Goal: Information Seeking & Learning: Understand process/instructions

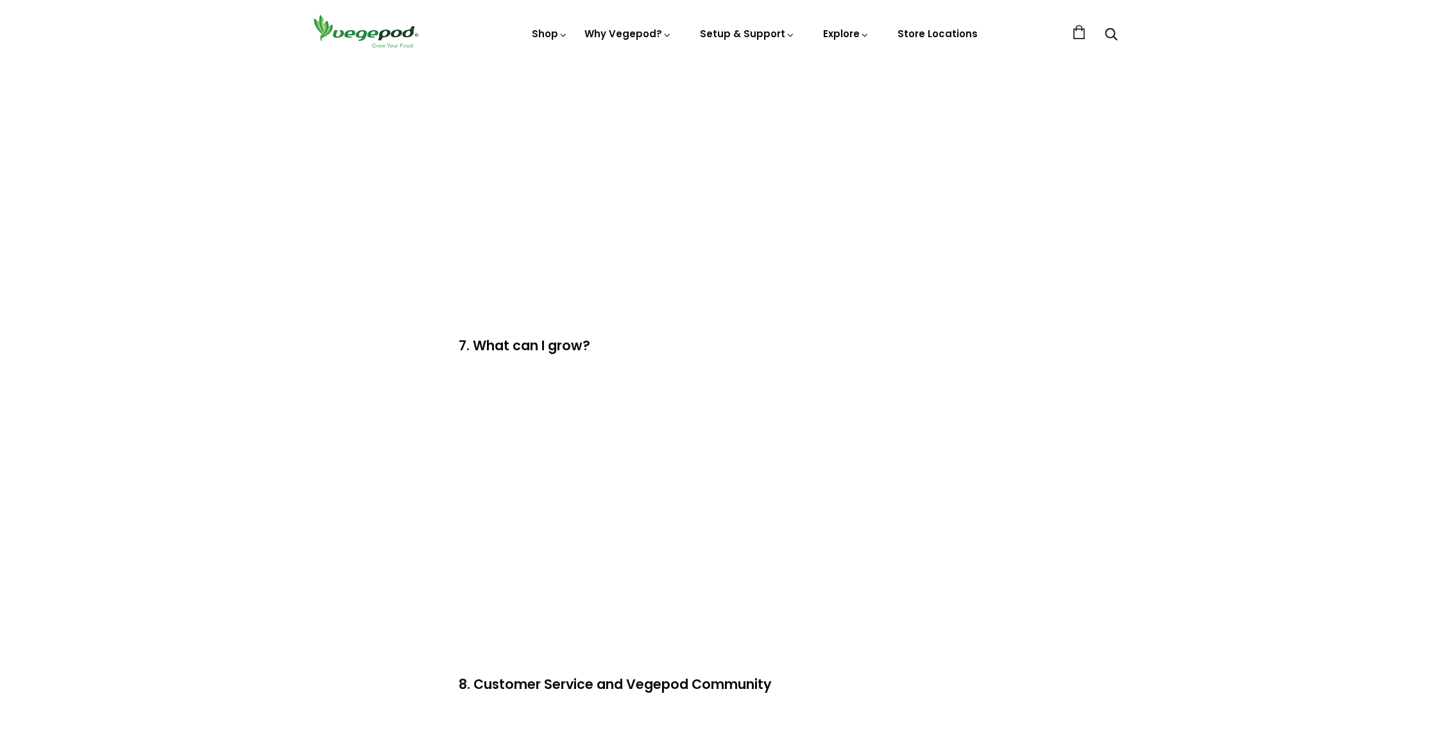
scroll to position [1996, 0]
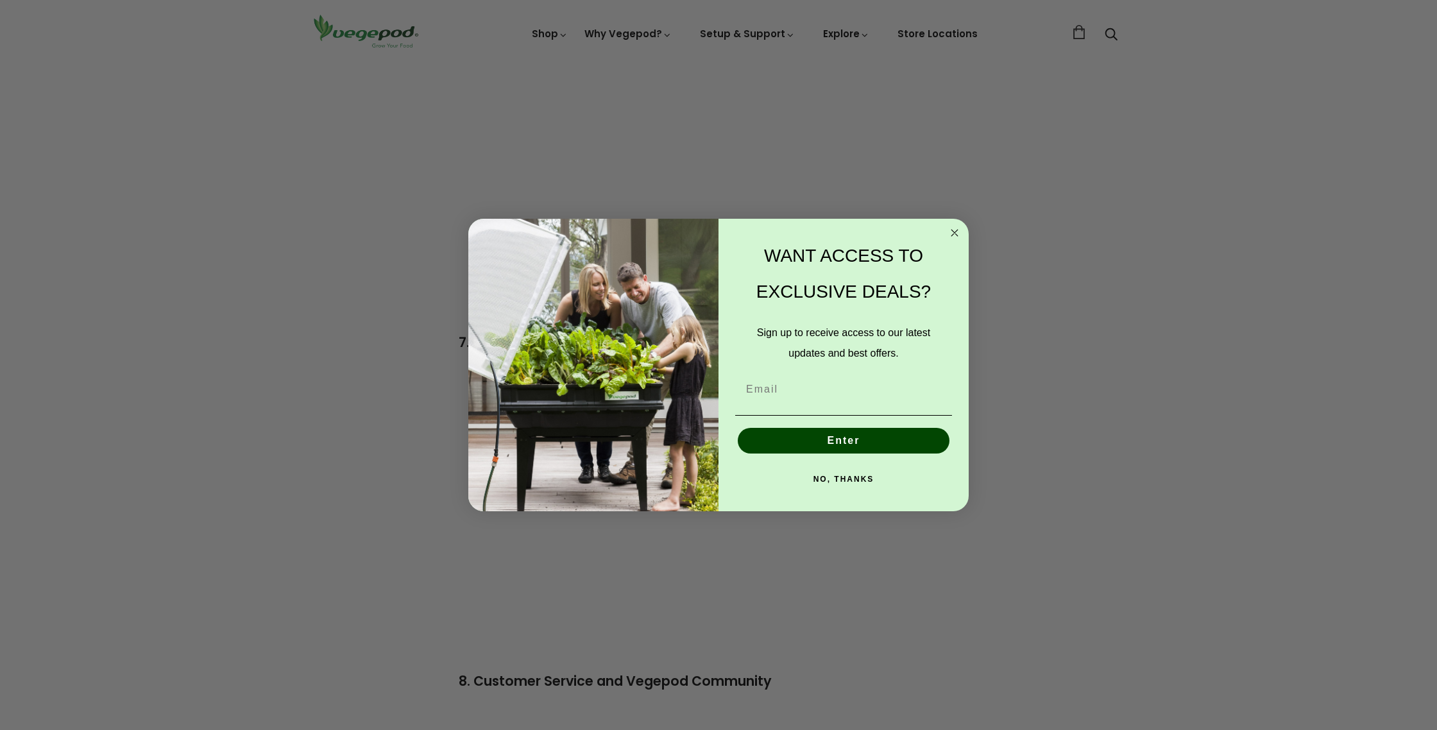
click at [959, 235] on circle "Close dialog" at bounding box center [955, 232] width 15 height 15
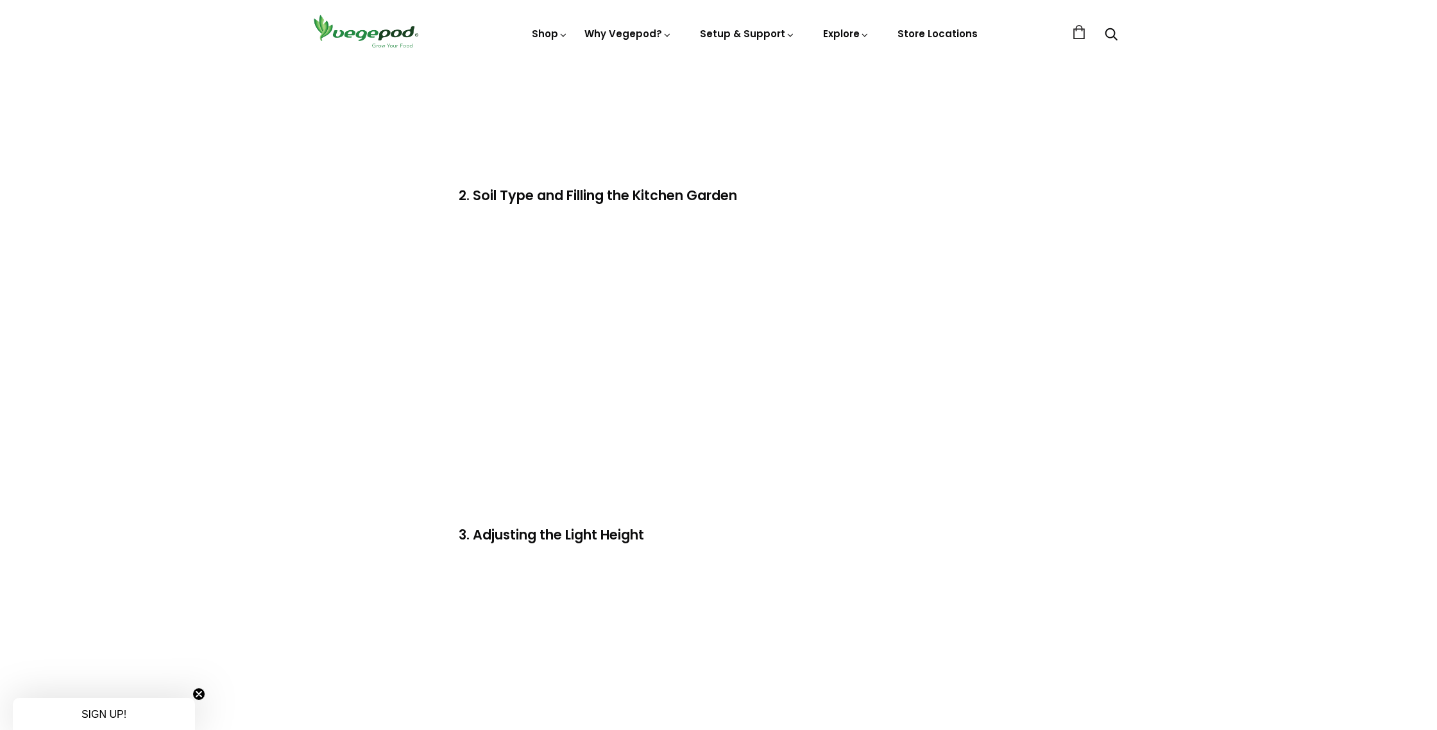
scroll to position [14, 0]
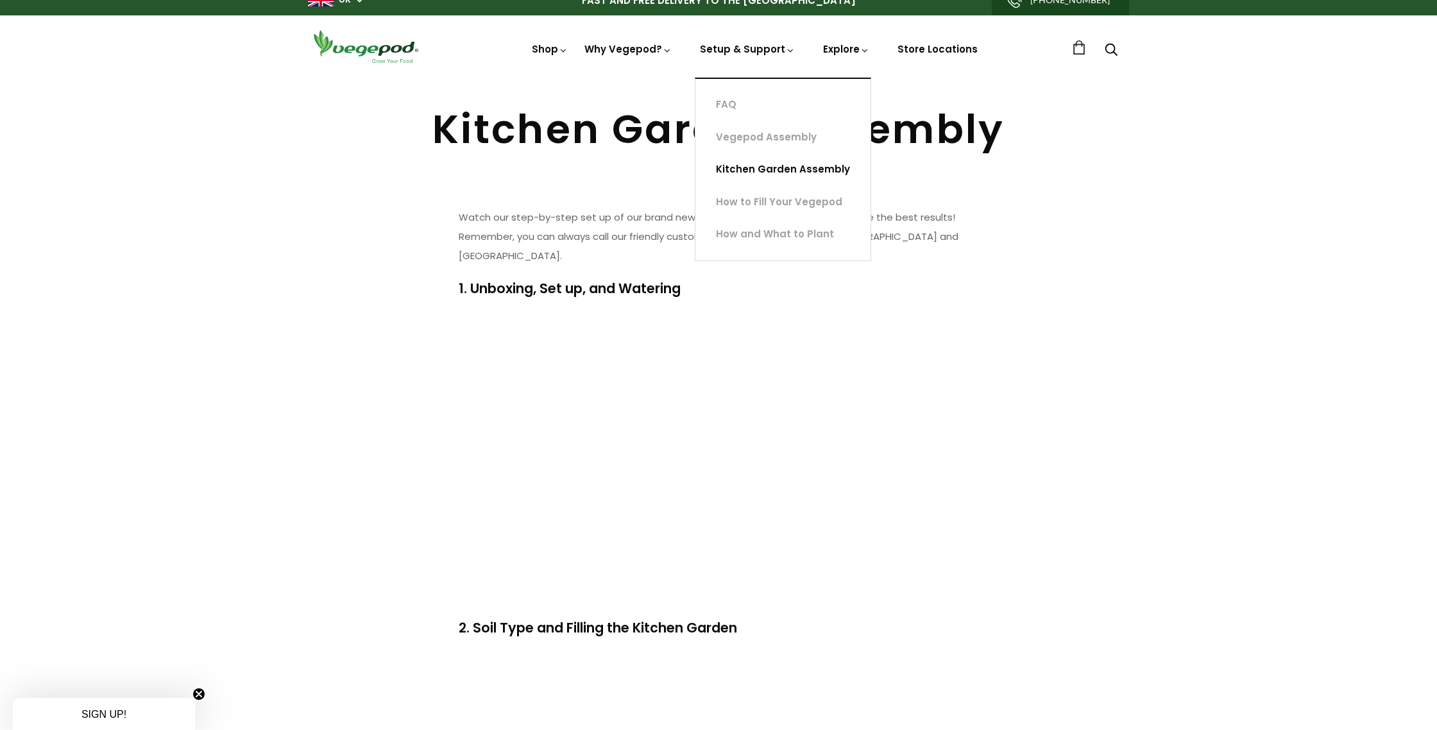
click at [787, 167] on link "Kitchen Garden Assembly" at bounding box center [782, 169] width 175 height 33
